Goal: Check status

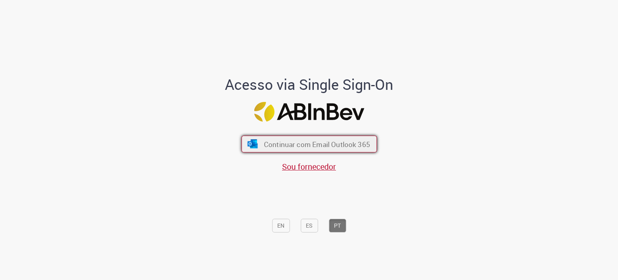
click at [338, 143] on span "Continuar com Email Outlook 365" at bounding box center [317, 143] width 106 height 9
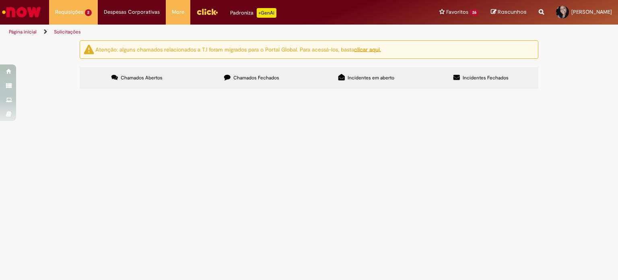
click at [0, 0] on span "Olá! Reabertura do chamado R13514962, agora tenho a RC. Obrigada!" at bounding box center [0, 0] width 0 height 0
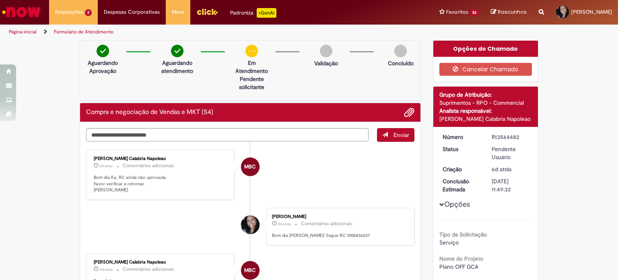
drag, startPoint x: 169, startPoint y: 207, endPoint x: 174, endPoint y: 208, distance: 4.5
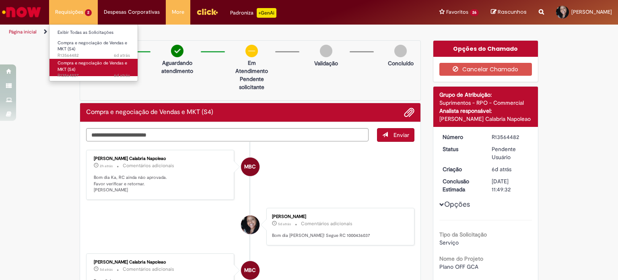
click at [76, 74] on span "6d atrás 6 dias atrás R13564227" at bounding box center [94, 75] width 72 height 6
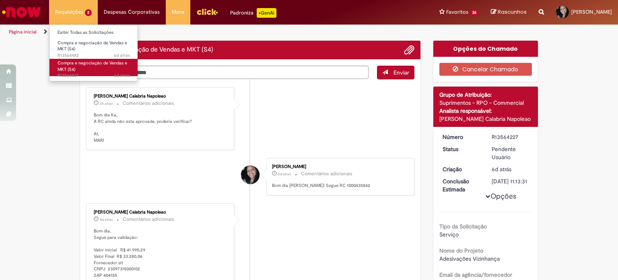
click at [91, 61] on span "Compra e negociação de Vendas e MKT (S4)" at bounding box center [93, 66] width 70 height 12
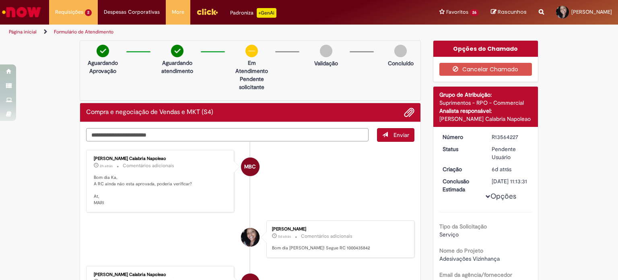
click at [170, 138] on textarea "Digite sua mensagem aqui..." at bounding box center [227, 135] width 282 height 14
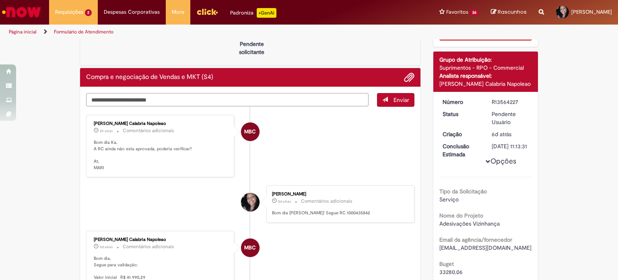
scroll to position [80, 0]
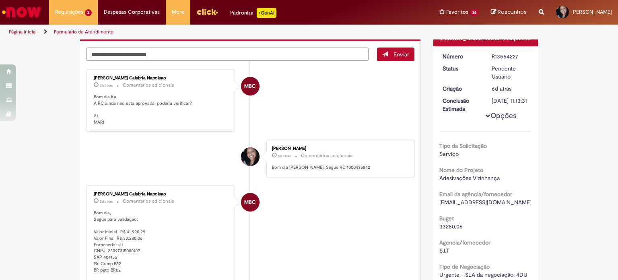
click at [329, 169] on div "[PERSON_NAME] 5d atrás 5 dias atrás Comentários adicionais Bom dia [PERSON_NAME…" at bounding box center [340, 158] width 143 height 33
click at [327, 167] on p "Bom dia [PERSON_NAME]! Segue RC 1000435842" at bounding box center [339, 167] width 134 height 6
copy p "1000435842"
